Goal: Task Accomplishment & Management: Manage account settings

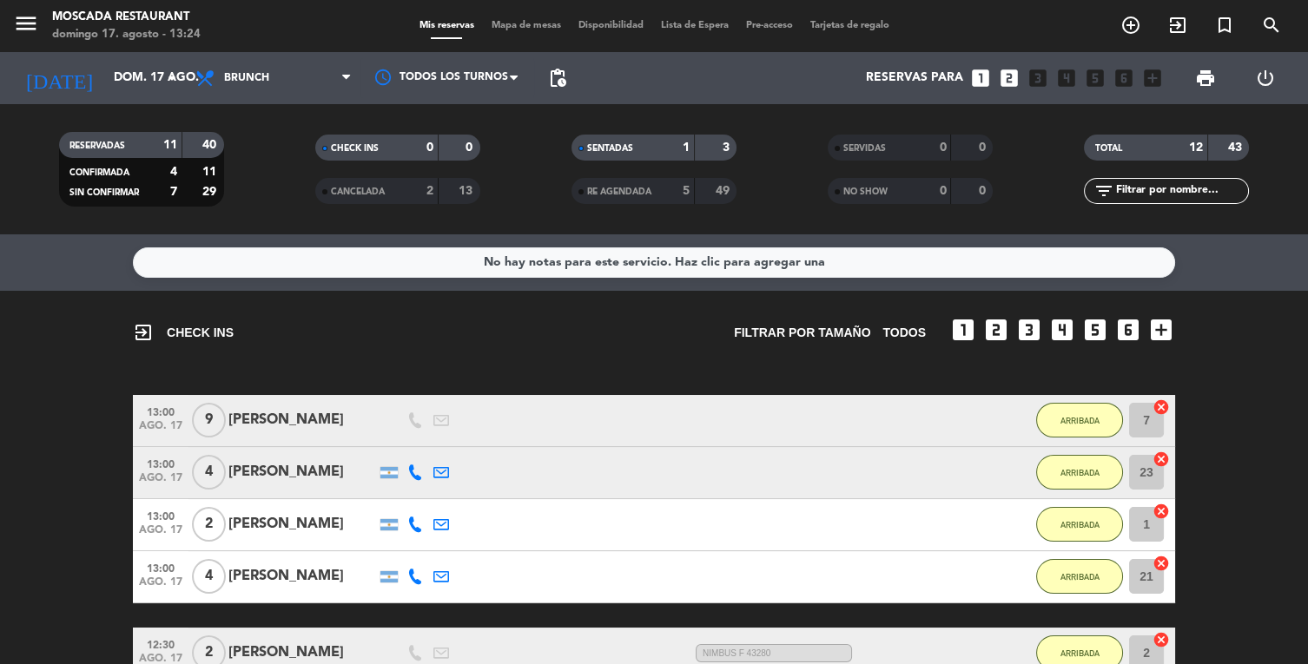
scroll to position [580, 0]
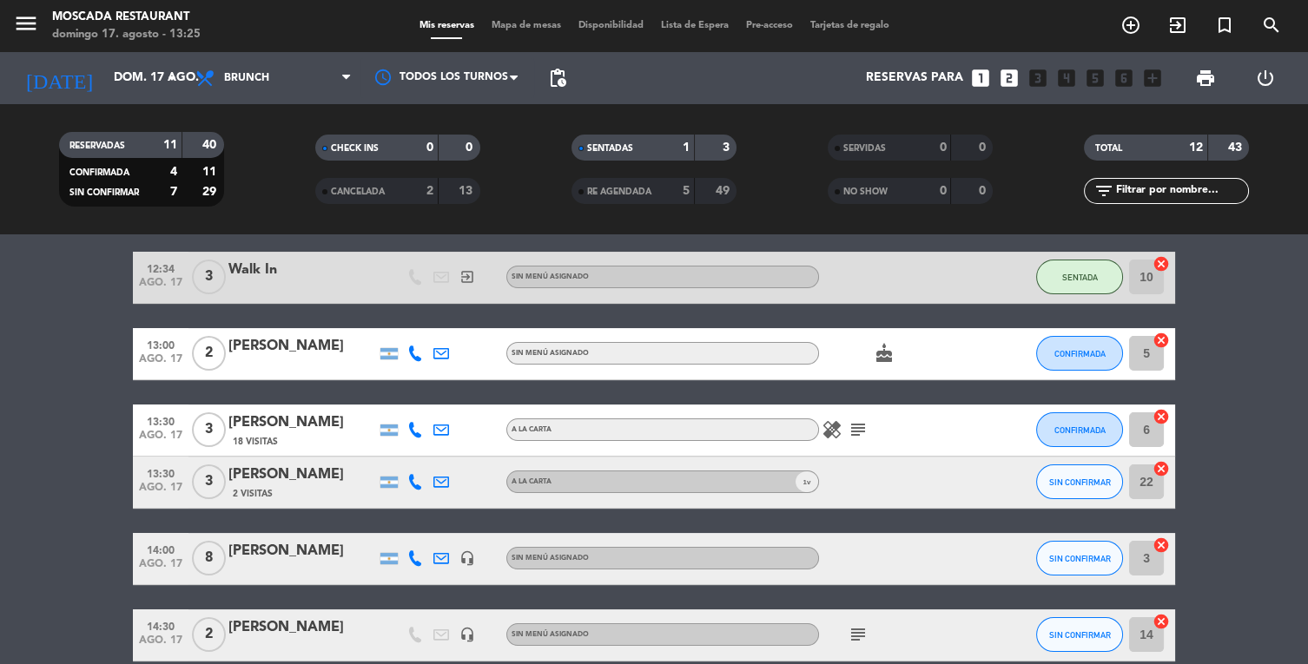
click at [887, 360] on icon "cake" at bounding box center [884, 353] width 21 height 21
click at [909, 354] on div "cake CUMPLEAÑOS" at bounding box center [897, 353] width 156 height 51
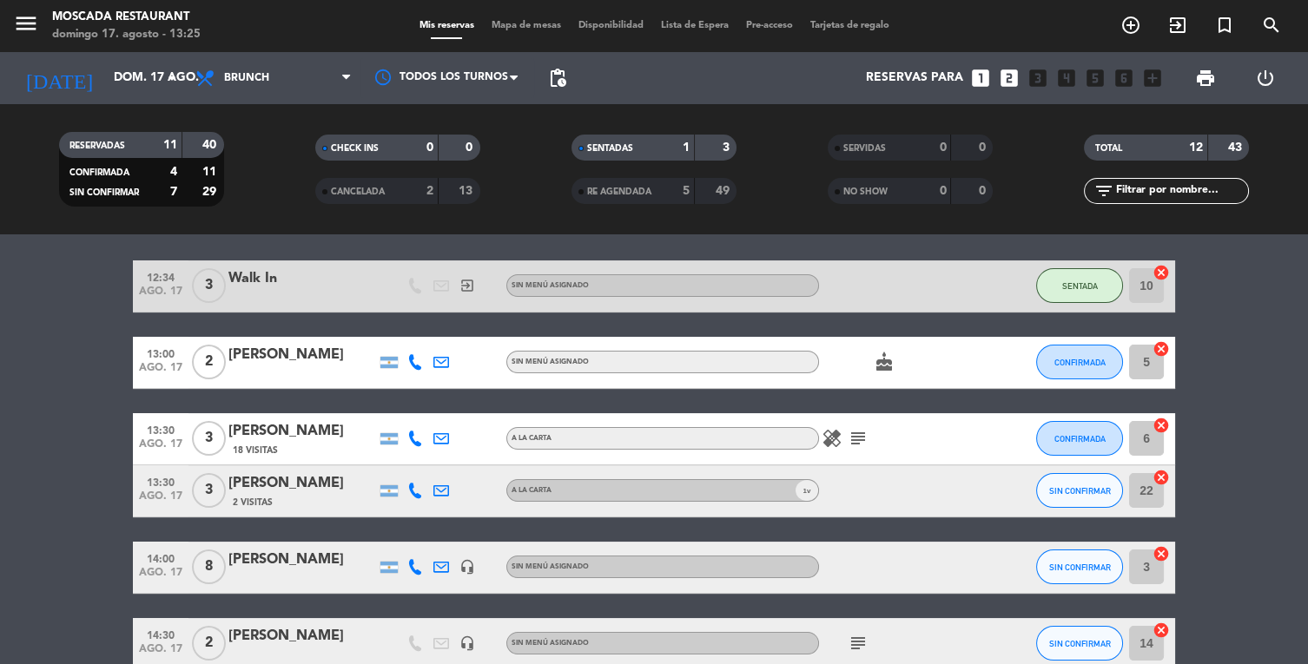
scroll to position [571, 0]
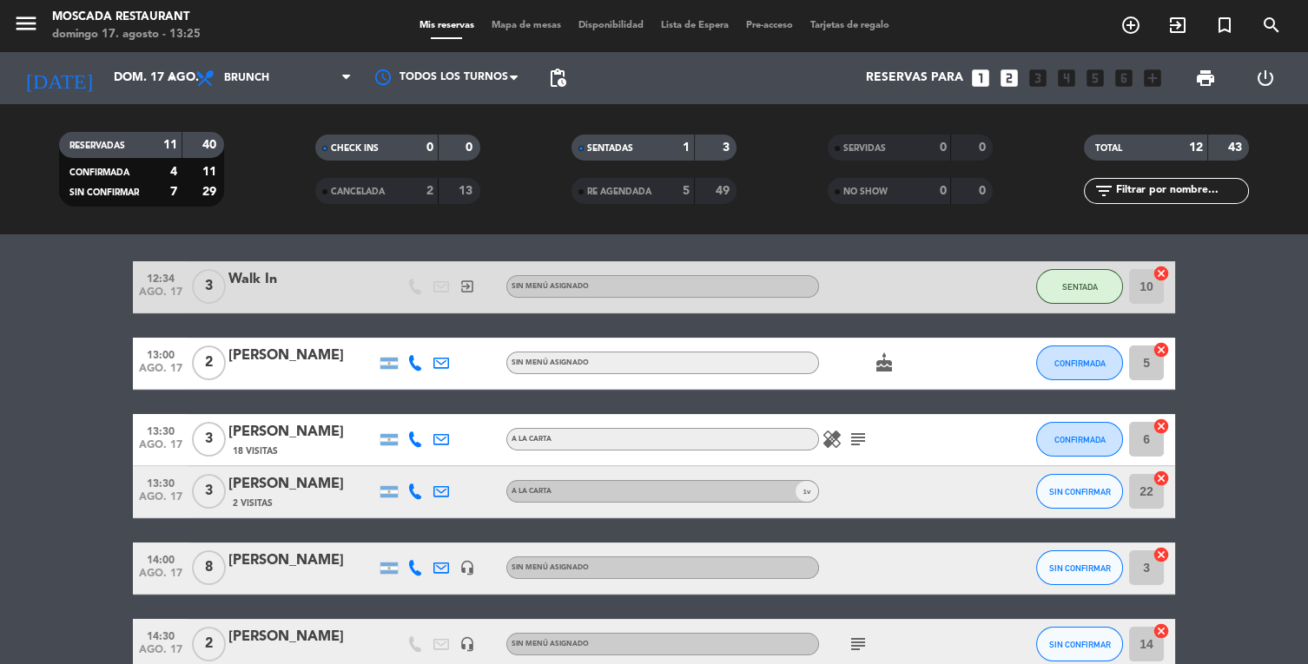
click at [815, 442] on div "A la Carta" at bounding box center [662, 439] width 313 height 23
click at [855, 433] on icon "subject" at bounding box center [858, 439] width 21 height 21
click at [815, 444] on div "A la Carta" at bounding box center [662, 439] width 313 height 23
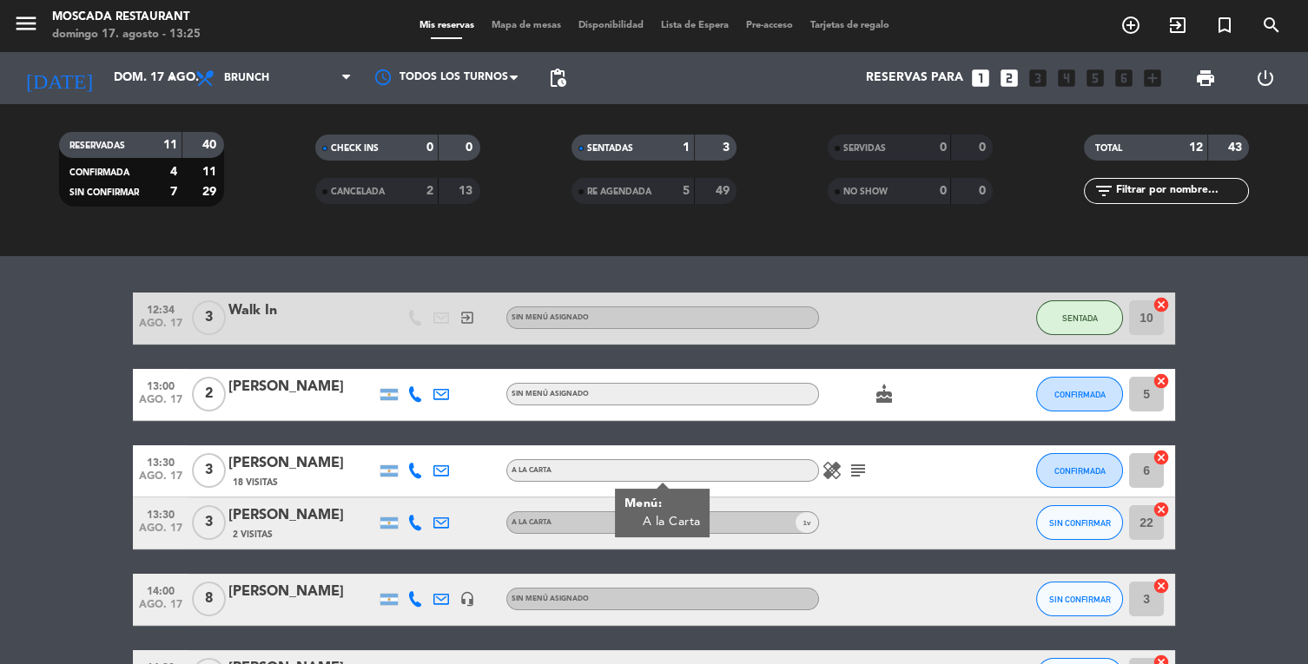
click at [1239, 479] on bookings-row "12:34 ago. 17 3 Walk In exit_to_app Sin menú asignado SENTADA 10 cancel 13:00 a…" at bounding box center [654, 498] width 1308 height 410
click at [1084, 367] on div "12:34 ago. 17 3 Walk In exit_to_app Sin menú asignado SENTADA 10 cancel 13:00 a…" at bounding box center [654, 498] width 1042 height 410
click at [1067, 398] on span "CONFIRMADA" at bounding box center [1079, 395] width 51 height 10
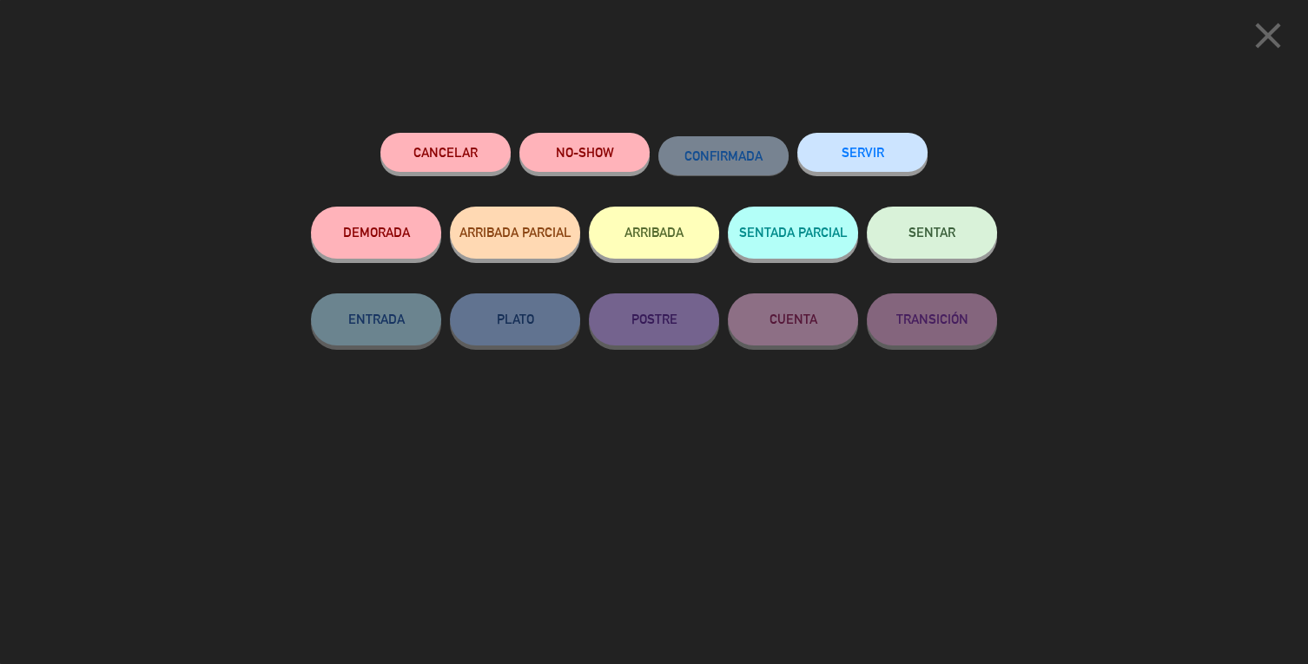
click at [624, 245] on button "ARRIBADA" at bounding box center [654, 233] width 130 height 52
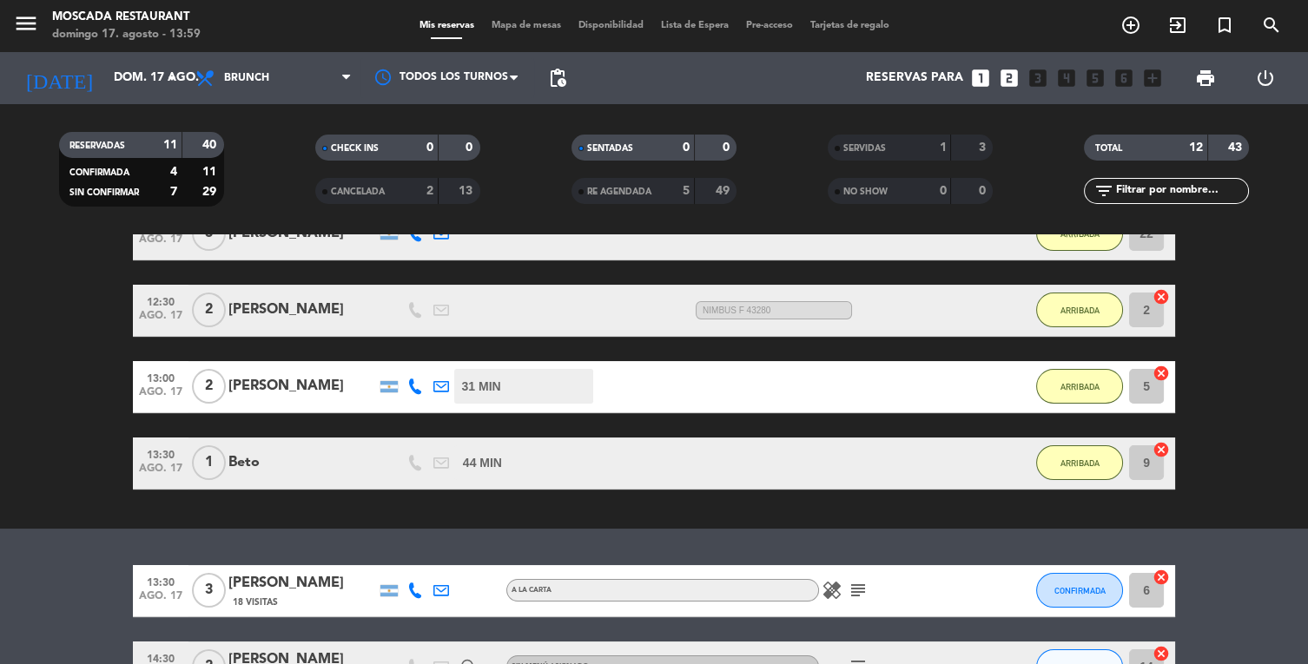
scroll to position [527, 0]
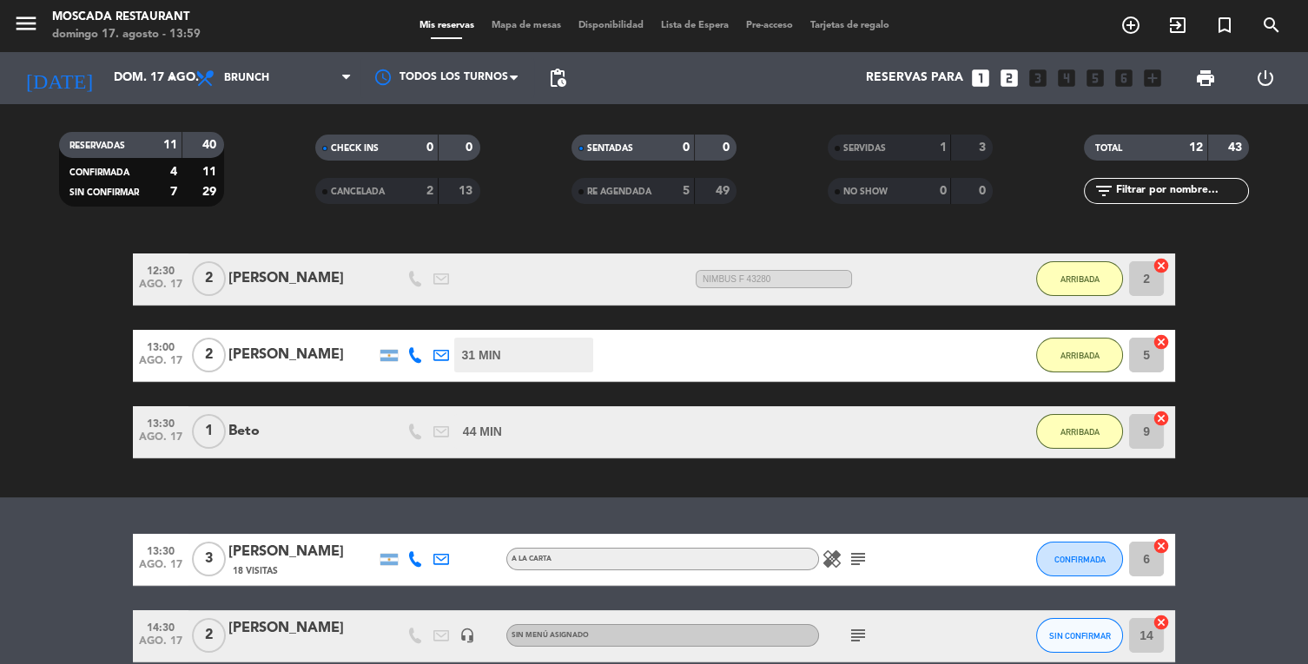
click at [835, 551] on icon "healing" at bounding box center [832, 559] width 21 height 21
click at [945, 571] on div "healing Celiaco subject" at bounding box center [897, 559] width 156 height 51
click at [858, 549] on icon "subject" at bounding box center [858, 559] width 21 height 21
click at [1001, 584] on div "13:30 ago. 17 3 [PERSON_NAME] 18 Visitas A la Carta healing subject Mesa sobre …" at bounding box center [654, 560] width 1042 height 52
click at [1068, 562] on span "CONFIRMADA" at bounding box center [1079, 560] width 51 height 10
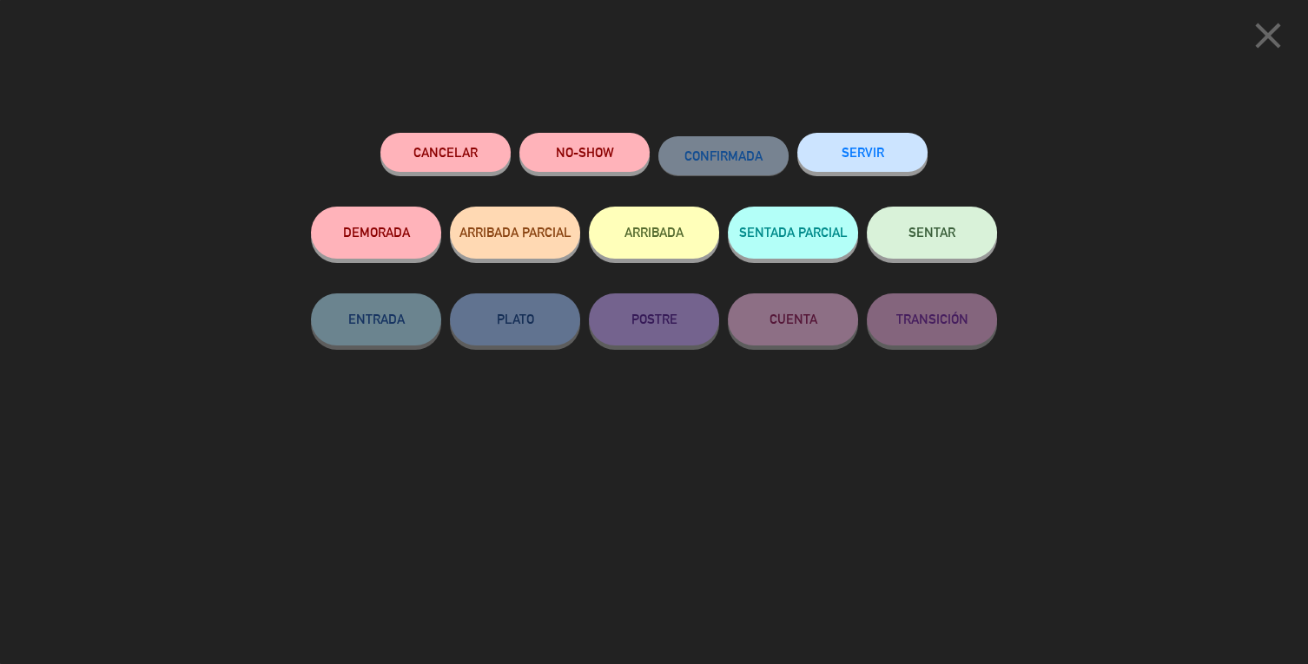
click at [676, 227] on button "ARRIBADA" at bounding box center [654, 233] width 130 height 52
